Goal: Information Seeking & Learning: Learn about a topic

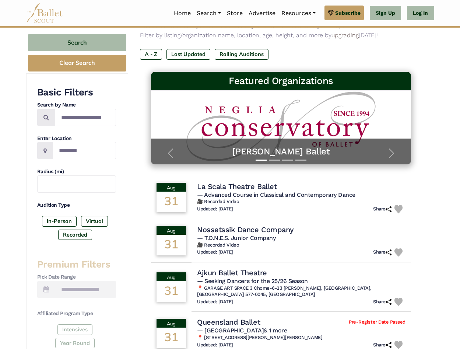
scroll to position [70, 0]
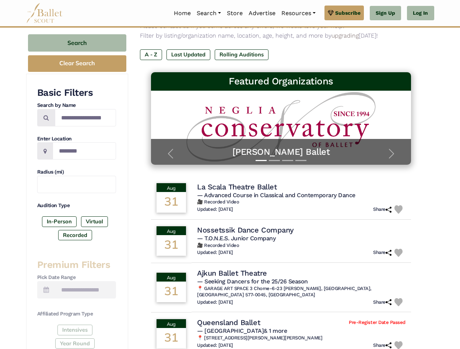
click at [60, 219] on label "In-Person" at bounding box center [59, 221] width 35 height 10
click at [234, 53] on label "Rolling Auditions" at bounding box center [242, 54] width 54 height 10
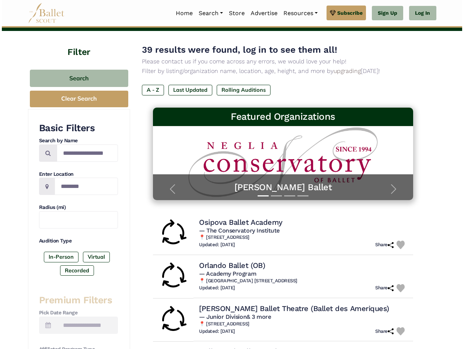
scroll to position [70, 0]
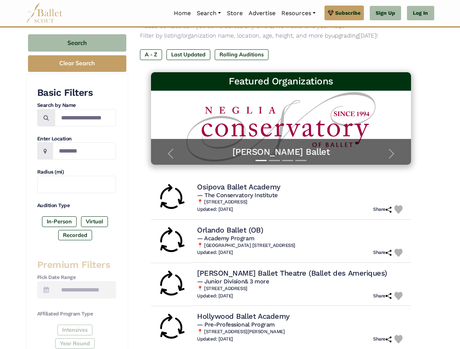
click at [234, 185] on h4 "Osipova Ballet Academy" at bounding box center [238, 187] width 83 height 10
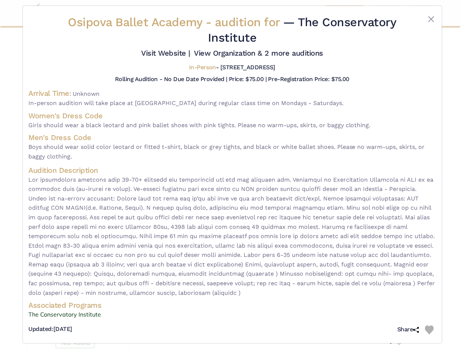
scroll to position [5, 0]
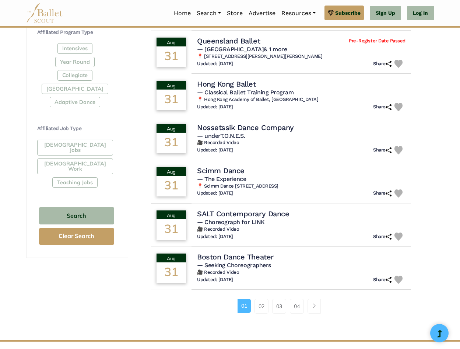
scroll to position [352, 0]
click at [263, 309] on link "02" at bounding box center [262, 306] width 14 height 15
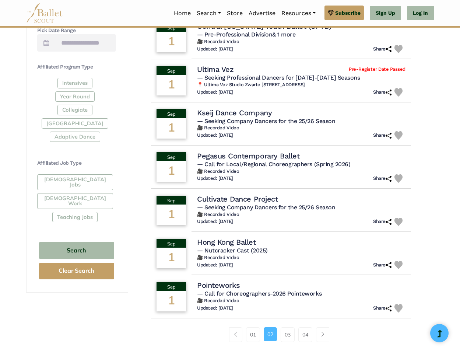
scroll to position [352, 0]
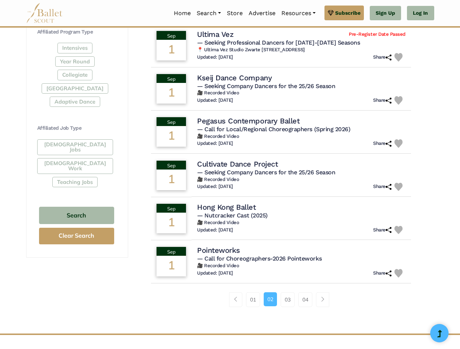
click at [284, 298] on link "03" at bounding box center [288, 299] width 14 height 15
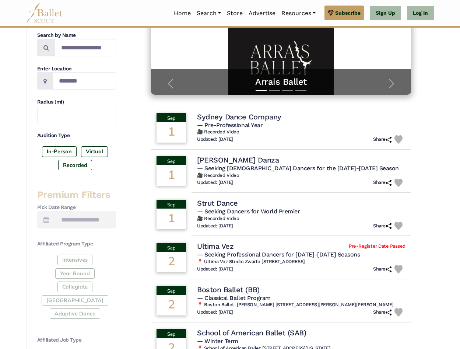
scroll to position [141, 0]
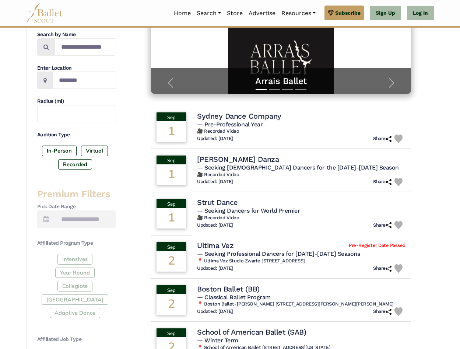
drag, startPoint x: 236, startPoint y: 286, endPoint x: 211, endPoint y: 285, distance: 24.4
drag, startPoint x: 211, startPoint y: 285, endPoint x: 205, endPoint y: 285, distance: 6.6
drag, startPoint x: 205, startPoint y: 285, endPoint x: 379, endPoint y: 288, distance: 174.7
click at [379, 288] on div "Boston Ballet (BB)" at bounding box center [301, 289] width 209 height 10
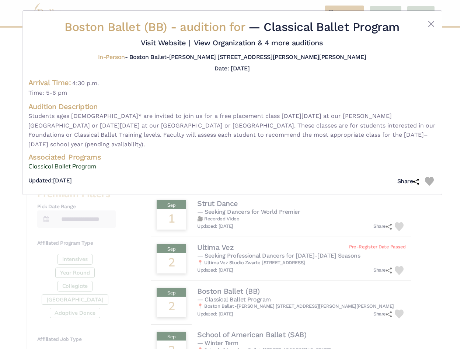
click at [241, 286] on div "Boston Ballet (BB) - audition for — Classical Ballet Program Visit Website |" at bounding box center [232, 174] width 464 height 349
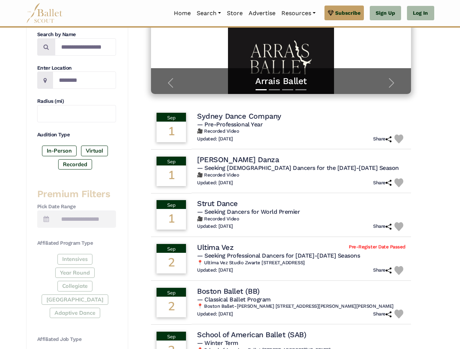
click at [242, 289] on h4 "Boston Ballet (BB)" at bounding box center [228, 291] width 62 height 10
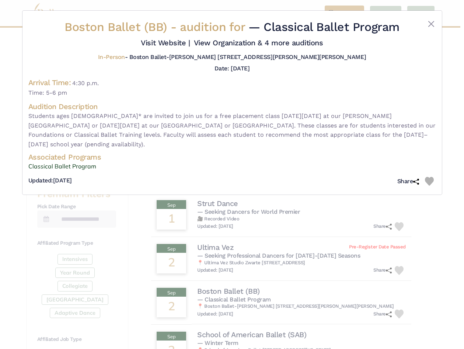
drag, startPoint x: 232, startPoint y: 286, endPoint x: 226, endPoint y: 287, distance: 5.9
click at [226, 287] on div "Boston Ballet (BB) - audition for — Classical Ballet Program Visit Website |" at bounding box center [232, 174] width 464 height 349
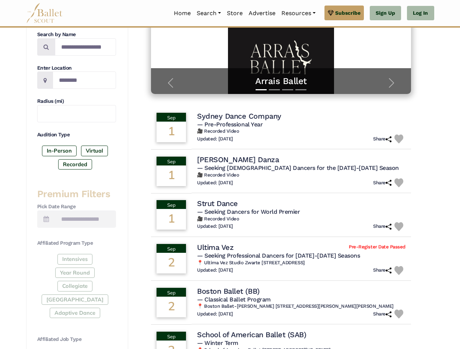
click at [218, 290] on h4 "Boston Ballet (BB)" at bounding box center [228, 291] width 62 height 10
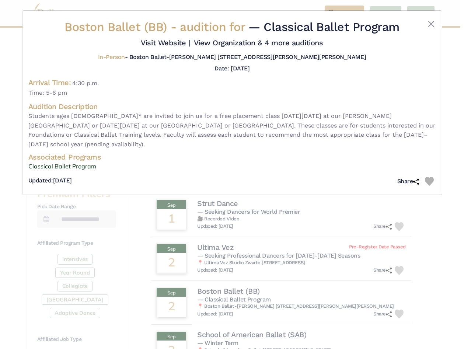
click at [279, 41] on link "View Organization & 4 more auditions" at bounding box center [258, 42] width 129 height 9
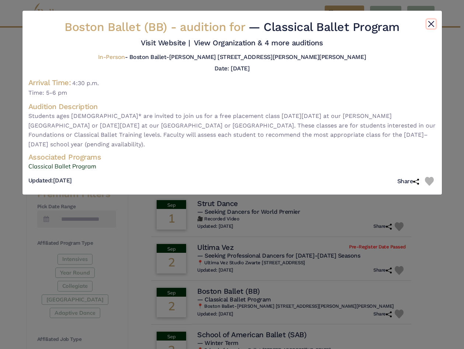
click at [428, 22] on button "Close" at bounding box center [431, 24] width 9 height 9
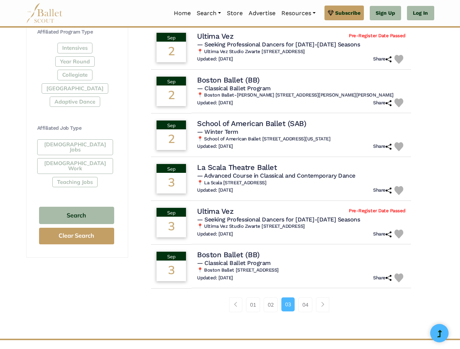
scroll to position [353, 0]
click at [275, 259] on h5 "— Classical Ballet Program" at bounding box center [301, 263] width 209 height 8
click at [241, 254] on h4 "Boston Ballet (BB)" at bounding box center [228, 255] width 62 height 10
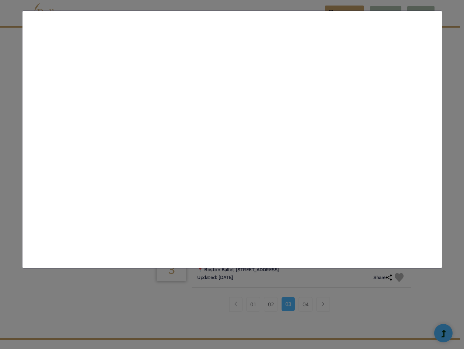
click at [240, 240] on div "Boston Ballet (BB) - audition for — Classical Ballet Program Visit Website |" at bounding box center [232, 174] width 464 height 349
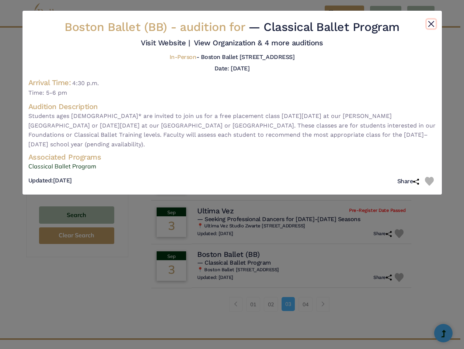
click at [432, 21] on button "Close" at bounding box center [431, 24] width 9 height 9
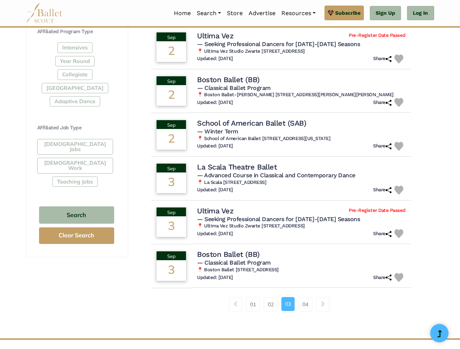
click at [308, 299] on link "04" at bounding box center [306, 304] width 14 height 15
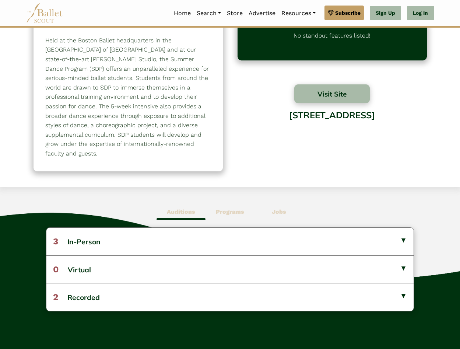
scroll to position [35, 0]
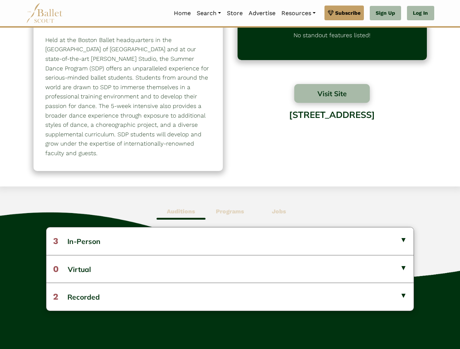
click at [82, 244] on button "3 In-Person" at bounding box center [229, 240] width 367 height 27
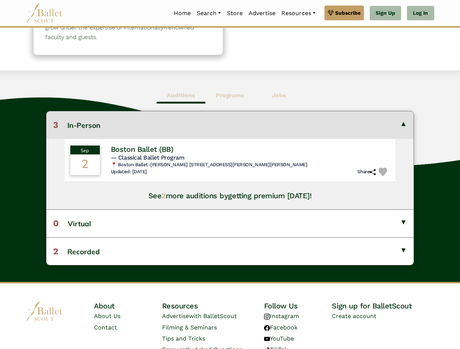
scroll to position [171, 0]
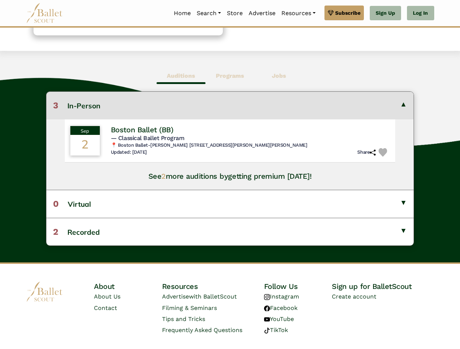
drag, startPoint x: 143, startPoint y: 133, endPoint x: 144, endPoint y: 129, distance: 4.3
click at [143, 133] on h4 "Boston Ballet (BB)" at bounding box center [142, 130] width 62 height 10
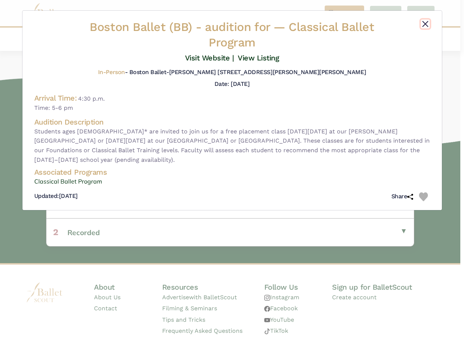
click at [424, 24] on button "Close" at bounding box center [425, 24] width 9 height 9
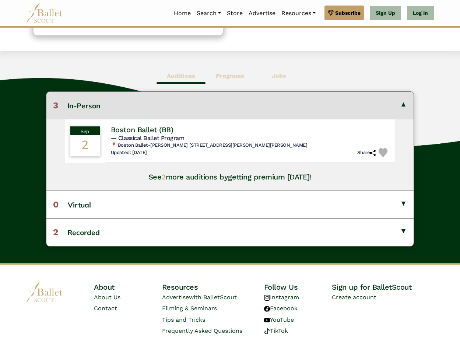
scroll to position [186, 0]
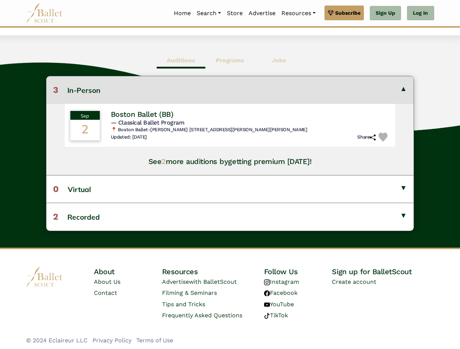
click at [164, 160] on span "2" at bounding box center [163, 161] width 4 height 9
click at [220, 214] on button "2 Recorded" at bounding box center [229, 217] width 367 height 28
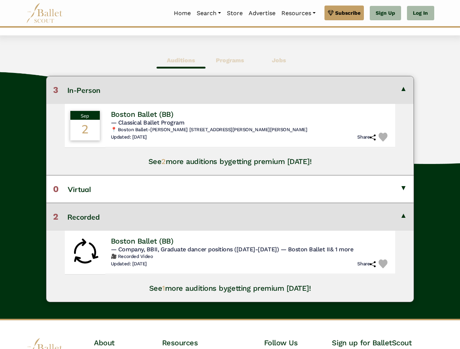
scroll to position [207, 0]
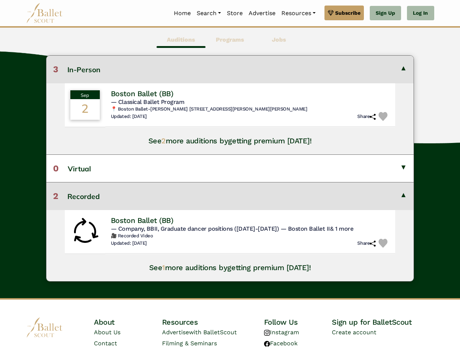
click at [436, 54] on div "Auditions Programs Jobs 3 In-Person Sep 2 Boston Ballet (BB) 2" at bounding box center [230, 156] width 460 height 283
click at [402, 192] on button "2 Recorded" at bounding box center [229, 196] width 367 height 28
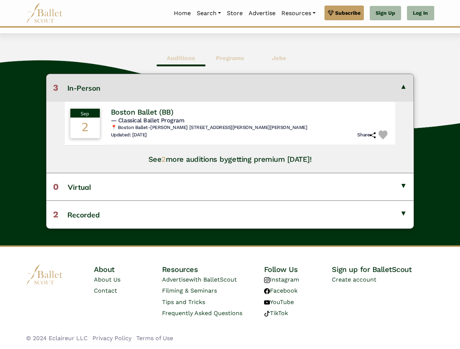
scroll to position [186, 0]
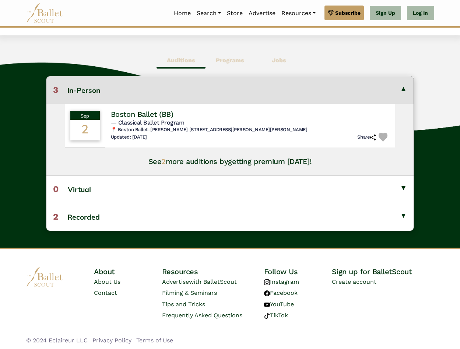
click at [399, 87] on button "3 In-Person" at bounding box center [229, 89] width 367 height 27
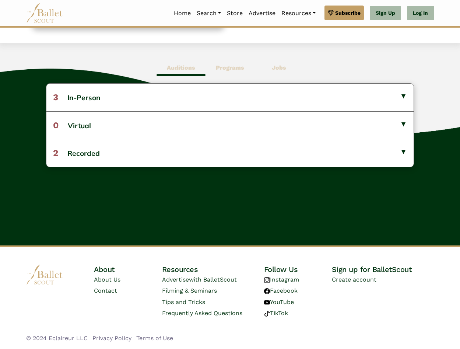
scroll to position [178, 0]
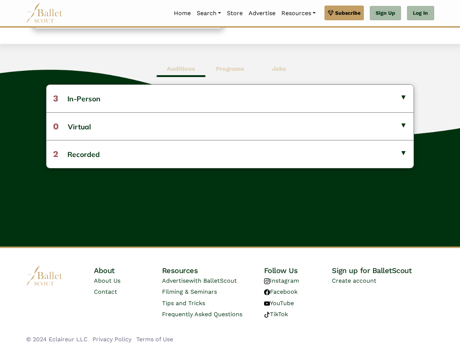
click at [352, 71] on div "Auditions Programs Jobs 3 In-Person Sep 2 Boston Ballet (BB) 2" at bounding box center [230, 145] width 460 height 203
click at [173, 67] on b "Auditions" at bounding box center [181, 68] width 28 height 7
click at [95, 97] on button "3 In-Person" at bounding box center [229, 98] width 367 height 27
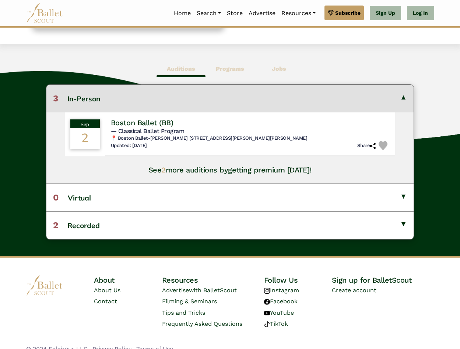
scroll to position [181, 0]
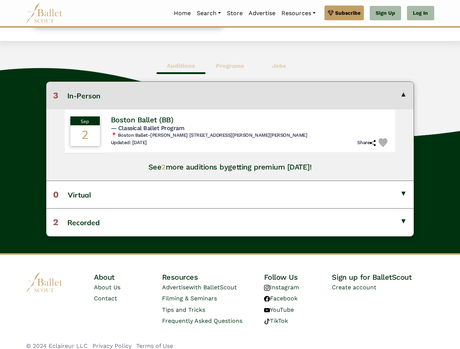
click at [205, 142] on div "Updated: July 22, 2025 Share" at bounding box center [250, 142] width 279 height 9
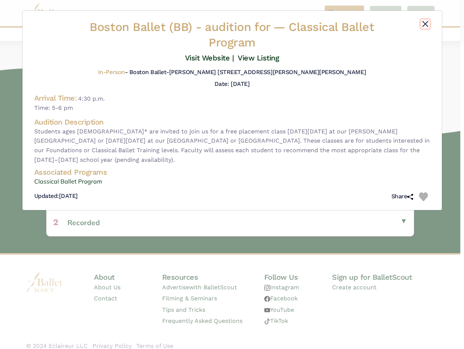
click at [426, 24] on button "Close" at bounding box center [425, 24] width 9 height 9
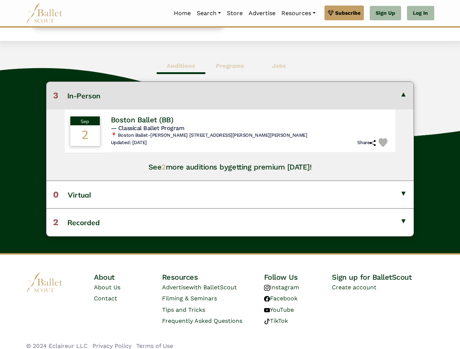
click at [427, 56] on div "Auditions Programs Jobs 3 In-Person Sep 2 Boston Ballet (BB) 2" at bounding box center [230, 147] width 460 height 212
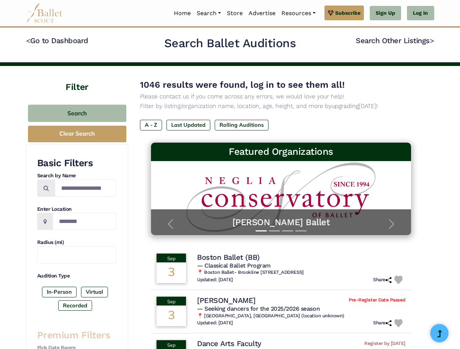
scroll to position [105, 0]
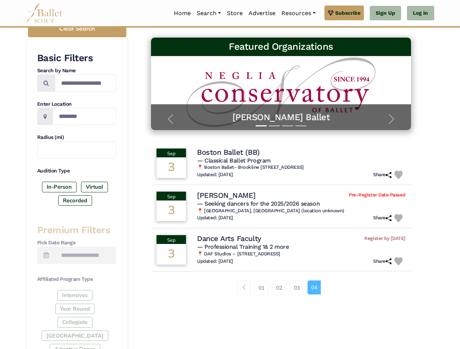
drag, startPoint x: 210, startPoint y: 197, endPoint x: 209, endPoint y: 193, distance: 3.8
click at [210, 197] on h4 "[PERSON_NAME]" at bounding box center [226, 196] width 59 height 10
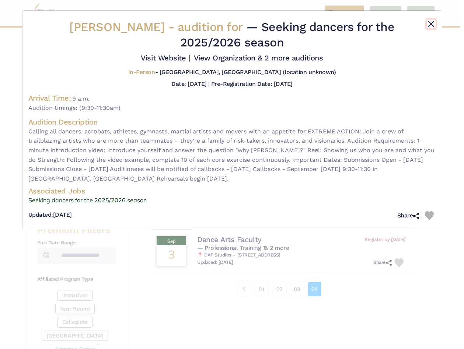
click at [431, 25] on button "Close" at bounding box center [431, 24] width 9 height 9
